Goal: Transaction & Acquisition: Purchase product/service

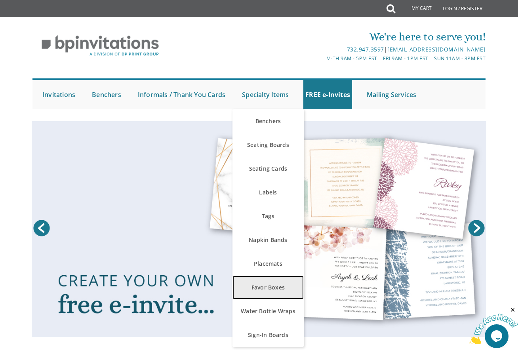
click at [275, 282] on link "Favor Boxes" at bounding box center [267, 287] width 71 height 24
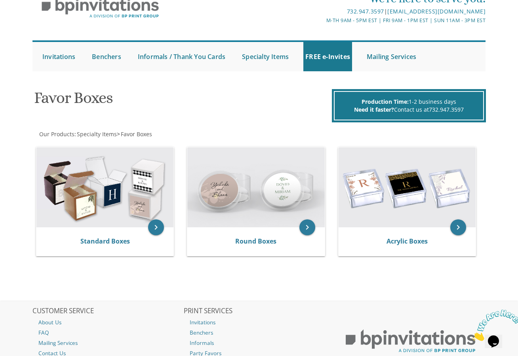
scroll to position [106, 0]
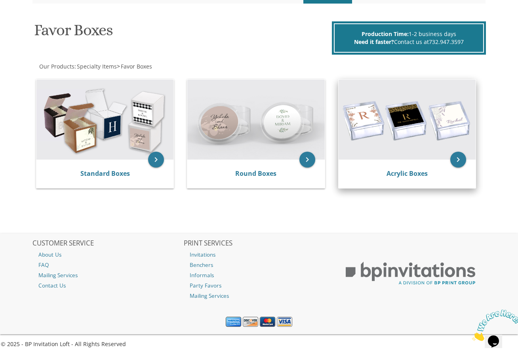
click at [408, 130] on img at bounding box center [406, 120] width 137 height 80
click at [413, 158] on img at bounding box center [406, 120] width 137 height 80
click at [417, 170] on link "Acrylic Boxes" at bounding box center [406, 173] width 41 height 9
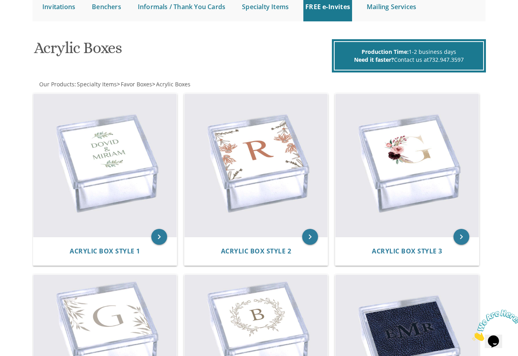
scroll to position [40, 0]
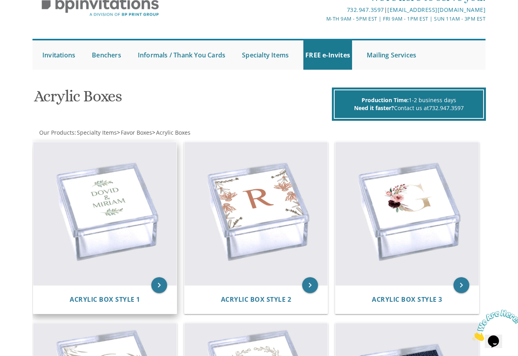
click at [137, 189] on img at bounding box center [104, 213] width 143 height 143
